Goal: Information Seeking & Learning: Compare options

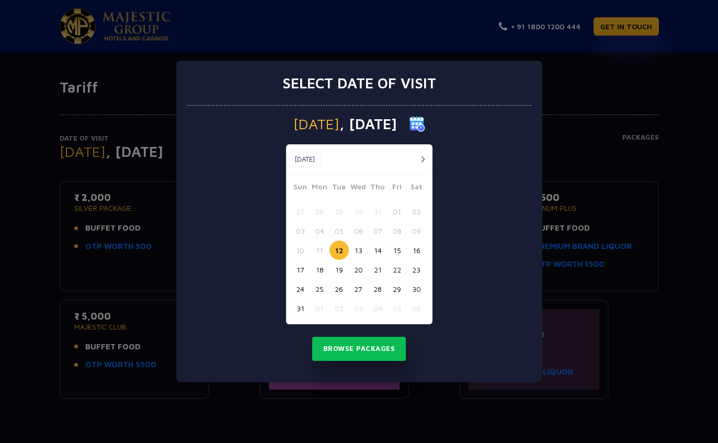
click at [392, 351] on button "Browse Packages" at bounding box center [359, 349] width 94 height 24
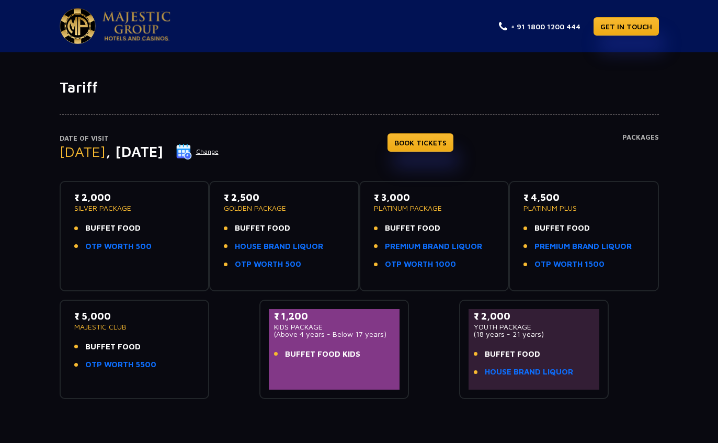
click at [117, 249] on link "OTP WORTH 500" at bounding box center [118, 246] width 66 height 12
click at [244, 198] on p "₹ 2,500" at bounding box center [284, 197] width 121 height 14
click at [260, 234] on ul "BUFFET FOOD HOUSE BRAND LIQUOR OTP WORTH 500" at bounding box center [284, 246] width 121 height 48
click at [254, 247] on link "HOUSE BRAND LIQUOR" at bounding box center [279, 246] width 88 height 12
click at [472, 248] on link "PREMIUM BRAND LIQUOR" at bounding box center [433, 246] width 97 height 12
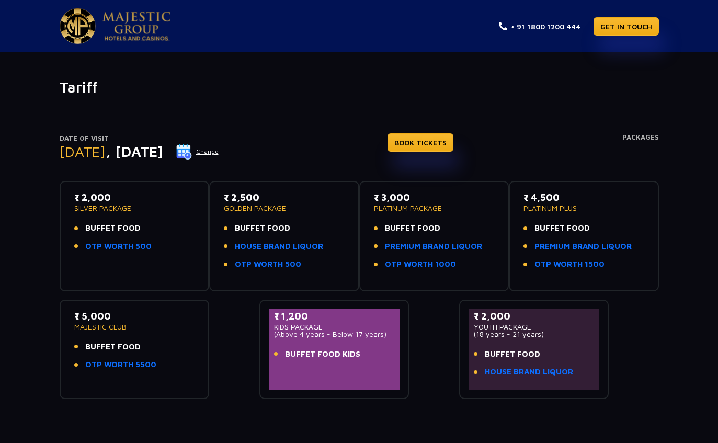
click at [434, 228] on span "BUFFET FOOD" at bounding box center [412, 228] width 55 height 12
click at [581, 267] on link "OTP WORTH 1500" at bounding box center [569, 264] width 70 height 12
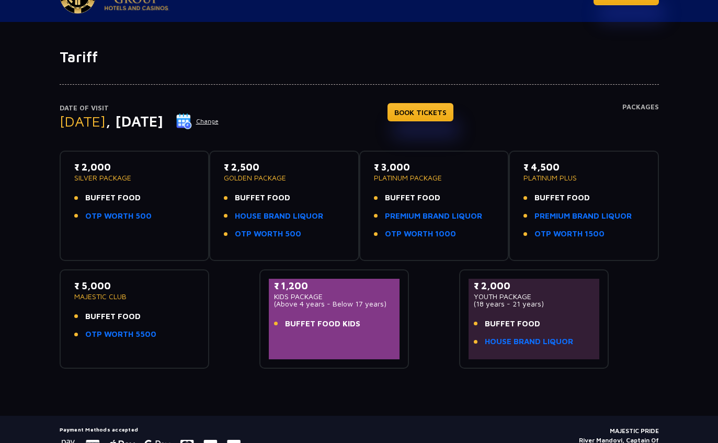
scroll to position [31, 0]
click at [467, 215] on link "PREMIUM BRAND LIQUOR" at bounding box center [433, 216] width 97 height 12
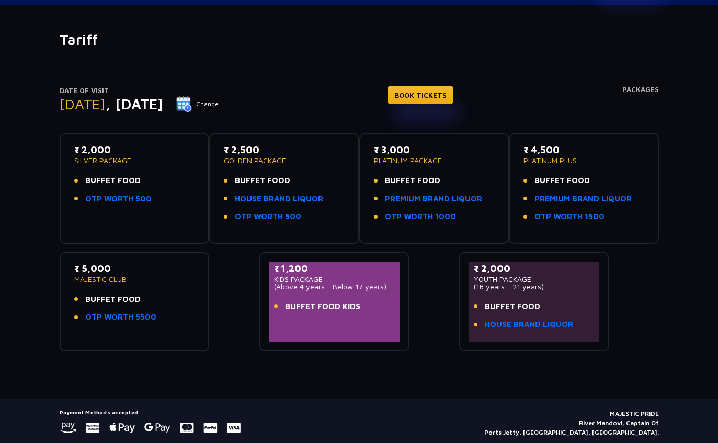
scroll to position [0, 0]
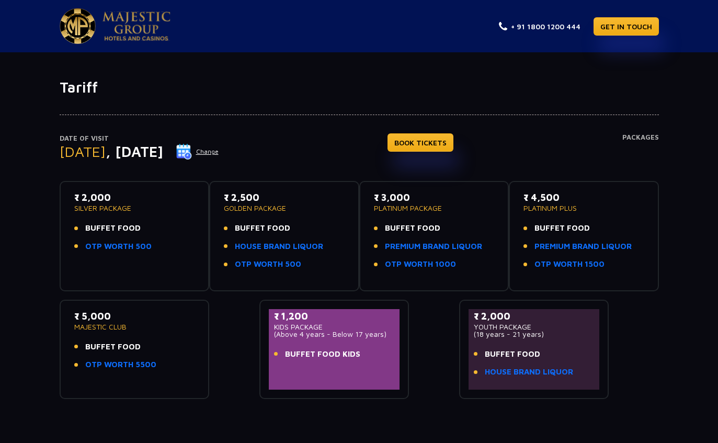
click at [417, 230] on span "BUFFET FOOD" at bounding box center [412, 228] width 55 height 12
click at [513, 375] on link "HOUSE BRAND LIQUOR" at bounding box center [529, 372] width 88 height 12
click at [426, 268] on link "OTP WORTH 1000" at bounding box center [420, 264] width 71 height 12
click at [465, 262] on li "OTP WORTH 1000" at bounding box center [434, 264] width 121 height 12
